Goal: Information Seeking & Learning: Find specific fact

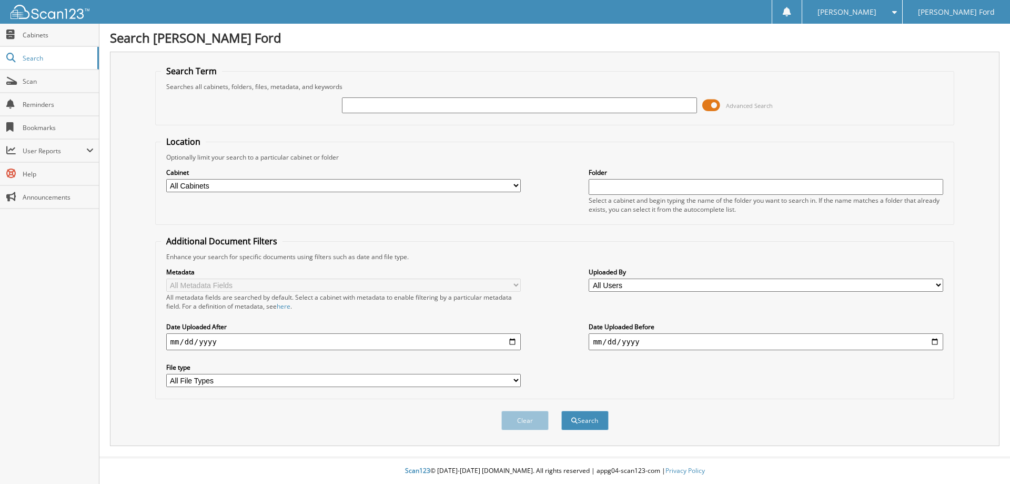
click at [370, 104] on input "text" at bounding box center [519, 105] width 355 height 16
type input "703374"
drag, startPoint x: 517, startPoint y: 421, endPoint x: 695, endPoint y: 400, distance: 178.6
click at [688, 417] on div "Clear Search" at bounding box center [555, 420] width 800 height 43
click at [563, 424] on button "Search" at bounding box center [584, 419] width 47 height 19
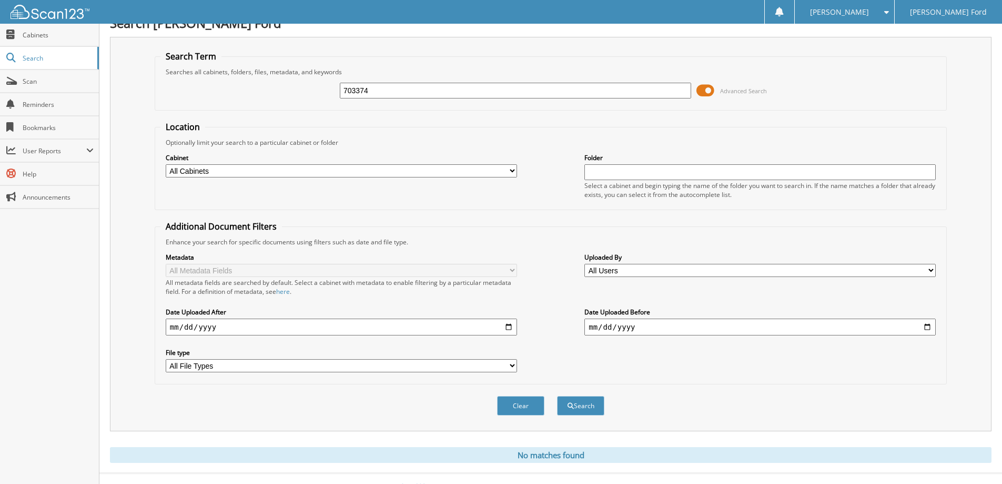
scroll to position [31, 0]
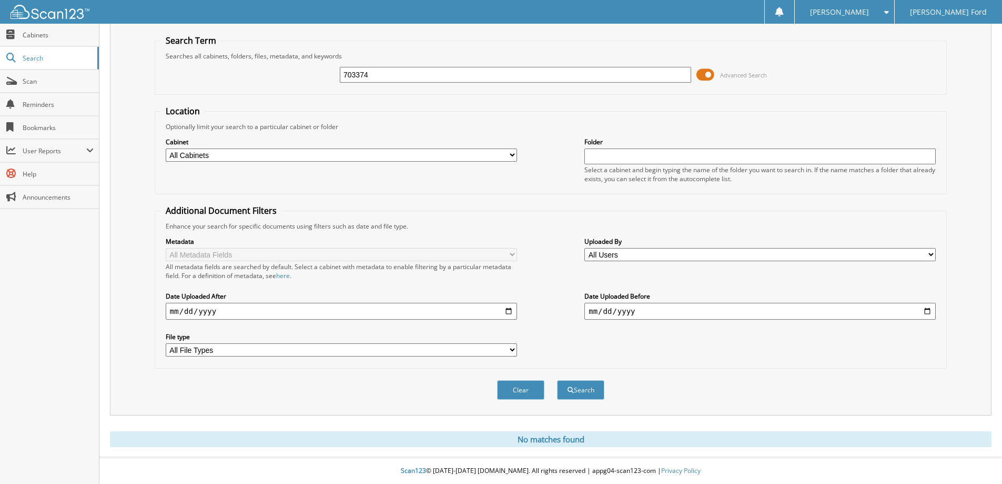
drag, startPoint x: 382, startPoint y: 74, endPoint x: 306, endPoint y: 75, distance: 76.3
click at [314, 75] on div "703374 Advanced Search" at bounding box center [550, 75] width 781 height 28
type input "703364"
click at [595, 389] on button "Search" at bounding box center [580, 389] width 47 height 19
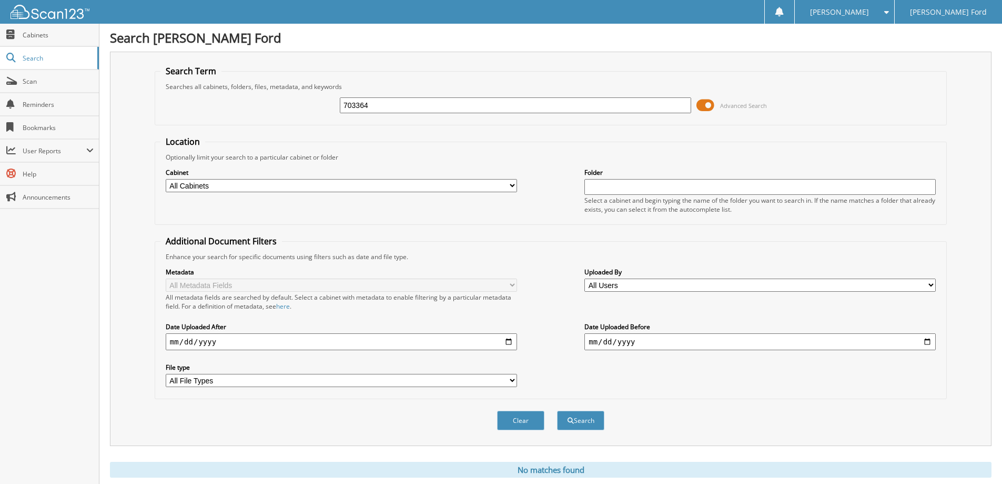
click at [513, 184] on select "All Cabinets CAR DEALS PARTS REPAIR ORDERS Needs Filing" at bounding box center [341, 185] width 351 height 13
select select "9080"
click at [166, 179] on select "All Cabinets CAR DEALS PARTS REPAIR ORDERS Needs Filing" at bounding box center [341, 185] width 351 height 13
click at [622, 189] on input "text" at bounding box center [760, 187] width 351 height 16
click at [575, 423] on button "Search" at bounding box center [580, 419] width 47 height 19
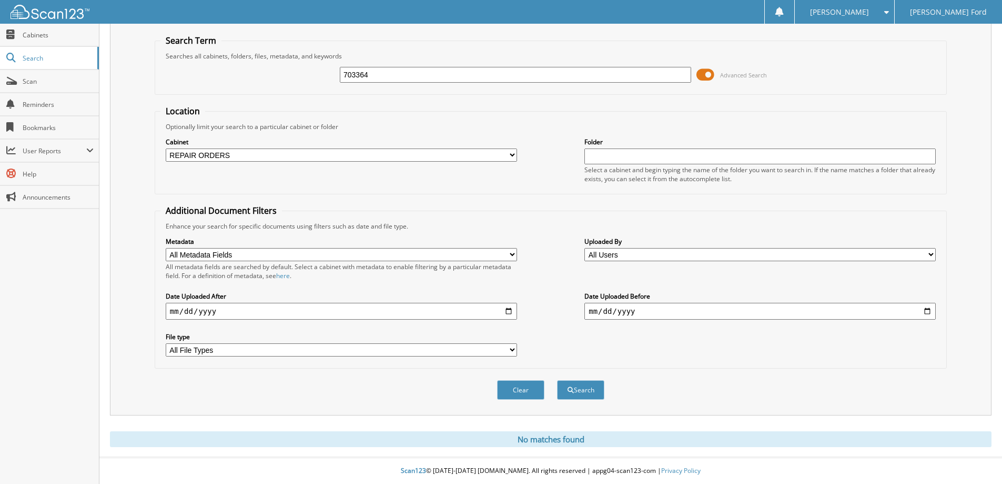
drag, startPoint x: 457, startPoint y: 76, endPoint x: 301, endPoint y: 80, distance: 156.3
click at [308, 79] on div "703364 Advanced Search" at bounding box center [550, 75] width 781 height 28
click at [391, 73] on input "text" at bounding box center [515, 75] width 351 height 16
type input "7"
type input "699703"
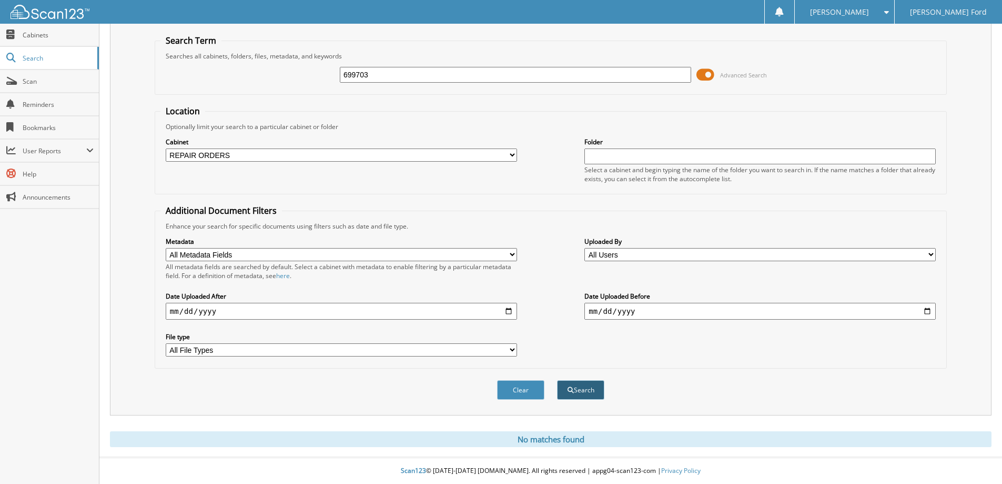
click at [591, 395] on button "Search" at bounding box center [580, 389] width 47 height 19
click at [380, 76] on input "699703" at bounding box center [515, 75] width 351 height 16
drag, startPoint x: 396, startPoint y: 73, endPoint x: 302, endPoint y: 61, distance: 95.5
click at [302, 61] on div "699703 Advanced Search" at bounding box center [550, 75] width 781 height 28
